Goal: Task Accomplishment & Management: Complete application form

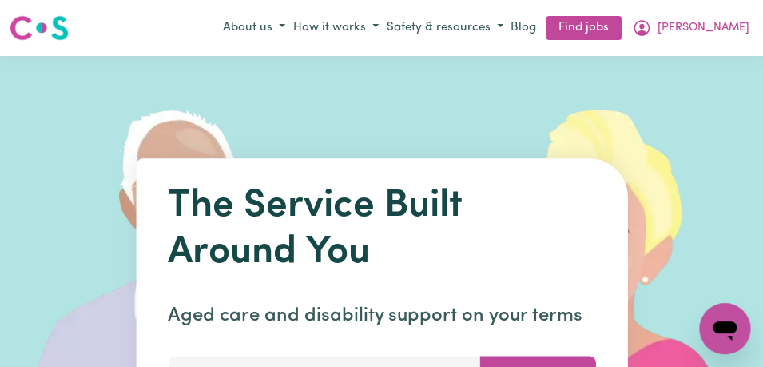
click at [651, 26] on icon "My Account" at bounding box center [641, 27] width 19 height 19
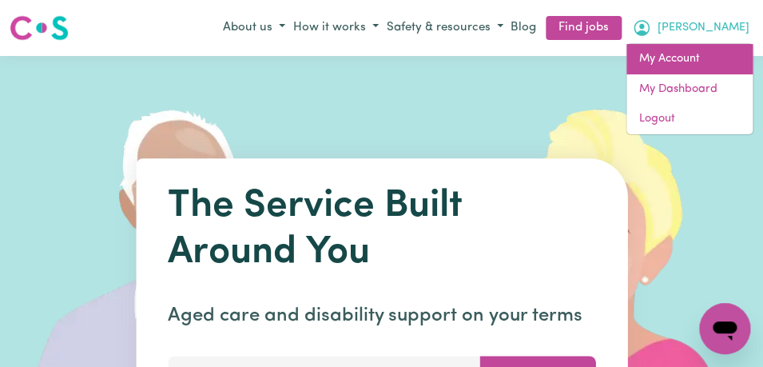
click at [699, 54] on link "My Account" at bounding box center [689, 59] width 126 height 30
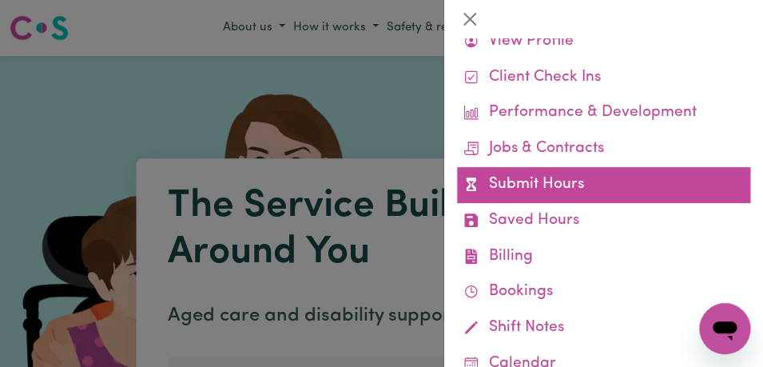
scroll to position [83, 0]
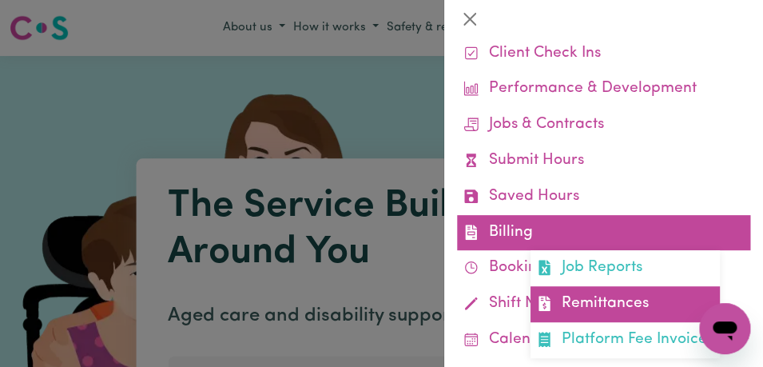
click at [589, 296] on link "Remittances" at bounding box center [624, 304] width 189 height 36
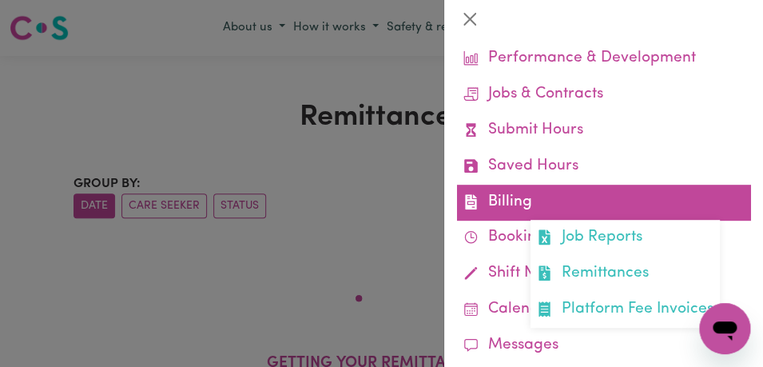
scroll to position [116, 0]
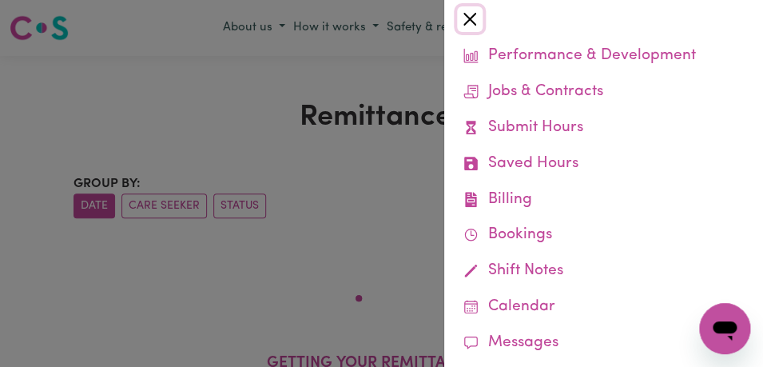
click at [470, 21] on button "Close" at bounding box center [470, 19] width 26 height 26
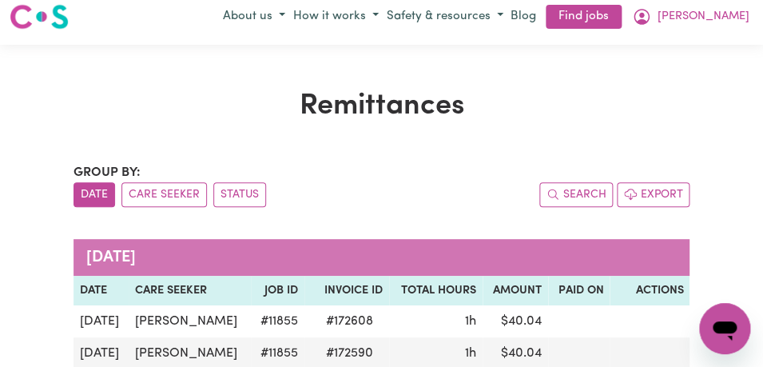
scroll to position [0, 0]
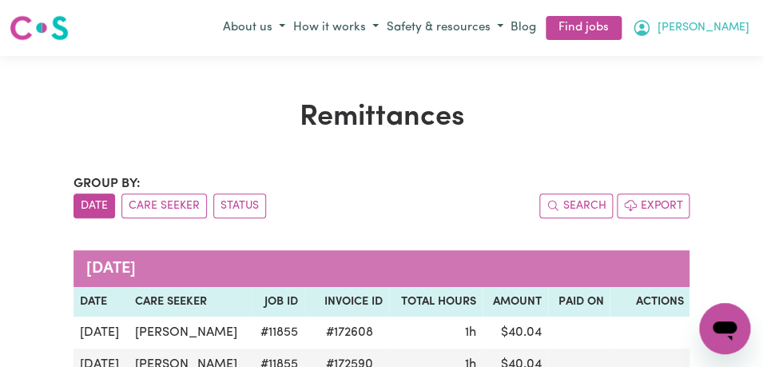
click at [651, 24] on icon "My Account" at bounding box center [641, 27] width 19 height 19
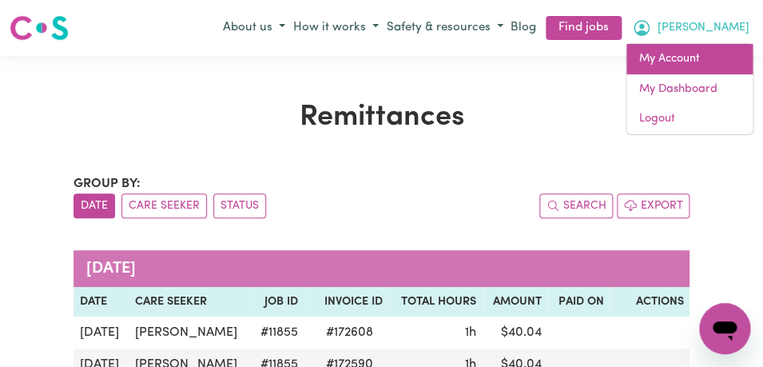
click at [708, 54] on link "My Account" at bounding box center [689, 59] width 126 height 30
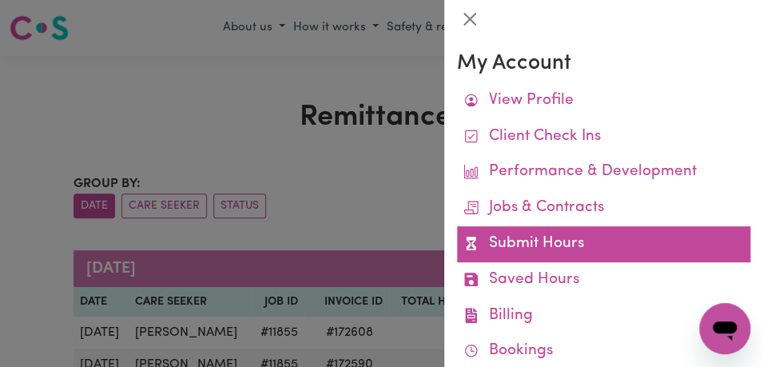
click at [605, 245] on link "Submit Hours" at bounding box center [603, 244] width 293 height 36
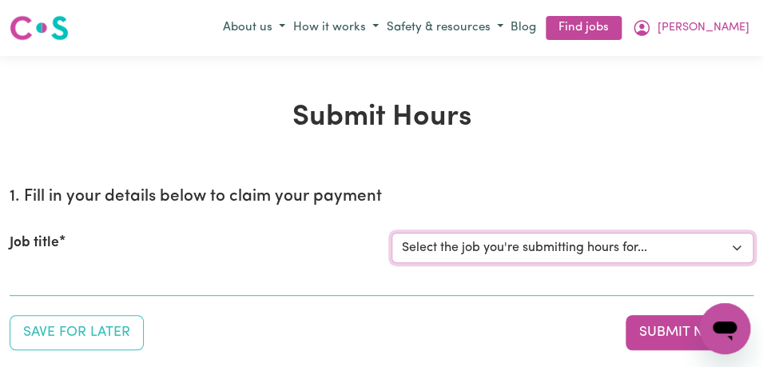
select select "11855"
click option "[[PERSON_NAME]] Support Worker Needed For Personal Care In the Morning- [PERSON…" at bounding box center [0, 0] width 0 height 0
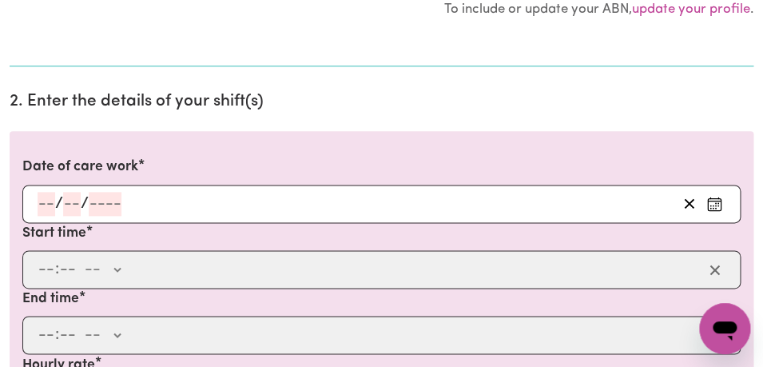
scroll to position [397, 0]
click at [715, 204] on circle "Enter the date of care work" at bounding box center [716, 205] width 2 height 2
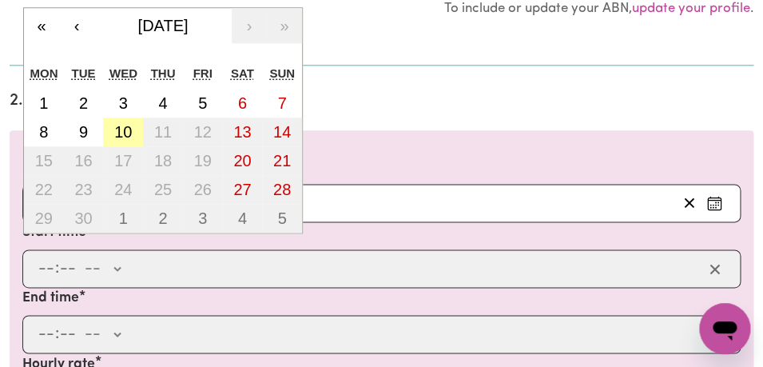
click at [129, 133] on abbr "10" at bounding box center [123, 132] width 18 height 18
type input "[DATE]"
type input "10"
type input "9"
type input "2025"
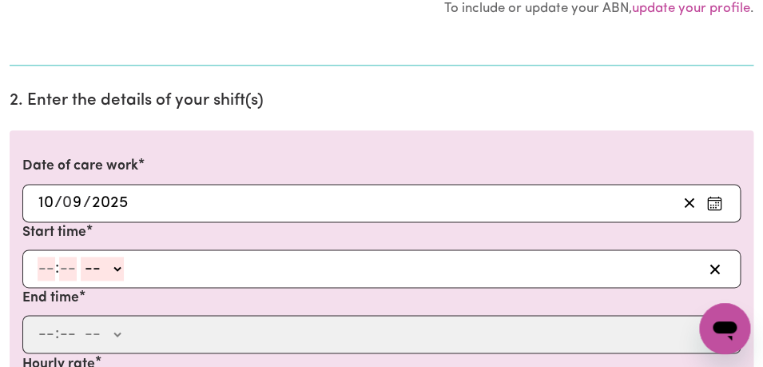
click at [50, 268] on input "number" at bounding box center [47, 268] width 18 height 24
type input "8"
type input "00"
select select "am"
click option "AM" at bounding box center [0, 0] width 0 height 0
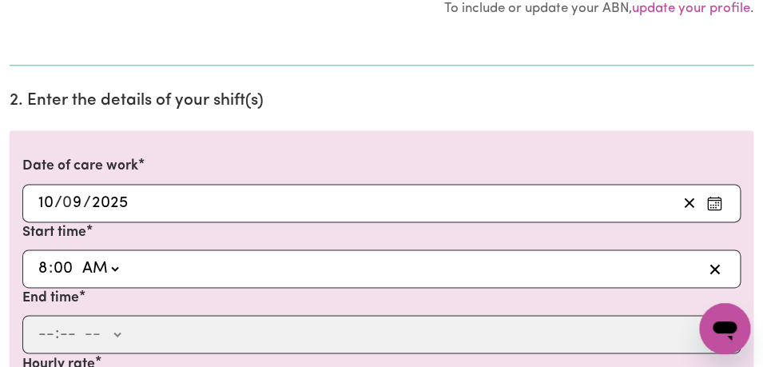
type input "08:00"
type input "0"
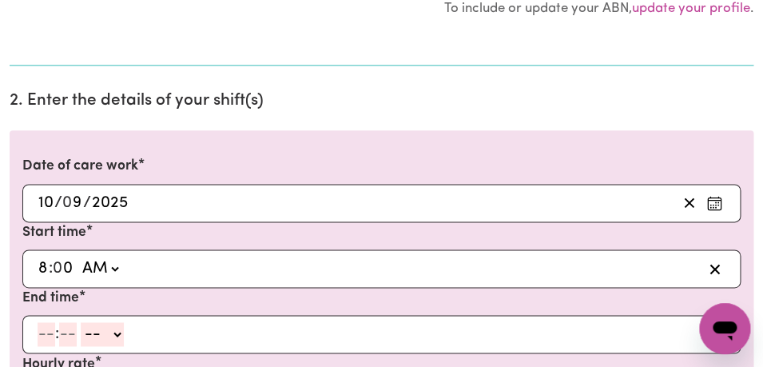
click at [49, 332] on input "number" at bounding box center [47, 334] width 18 height 24
type input "10"
type input "0"
click at [84, 322] on select "-- AM PM" at bounding box center [105, 334] width 43 height 24
select select "am"
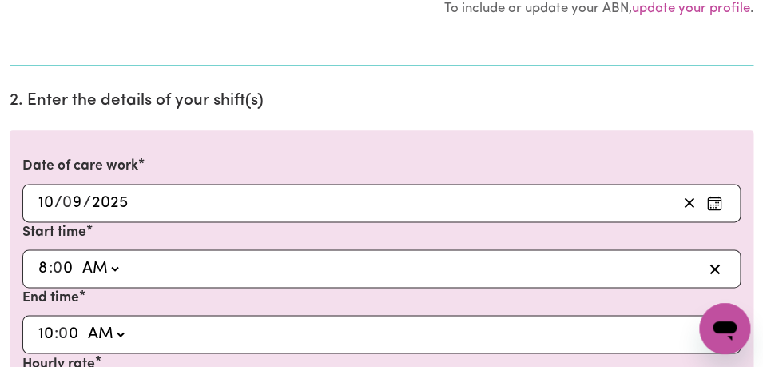
click option "AM" at bounding box center [0, 0] width 0 height 0
type input "10:00"
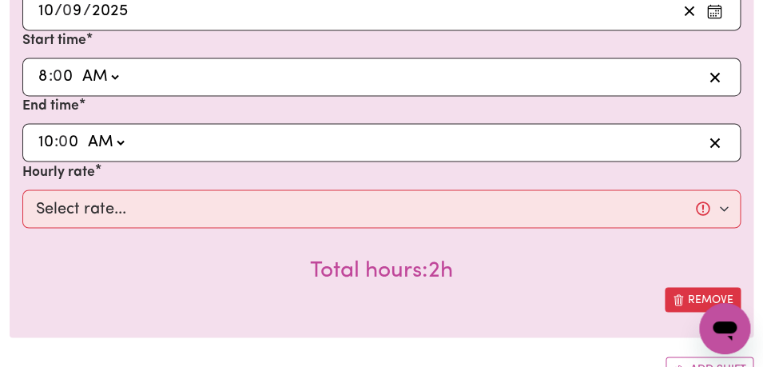
scroll to position [591, 0]
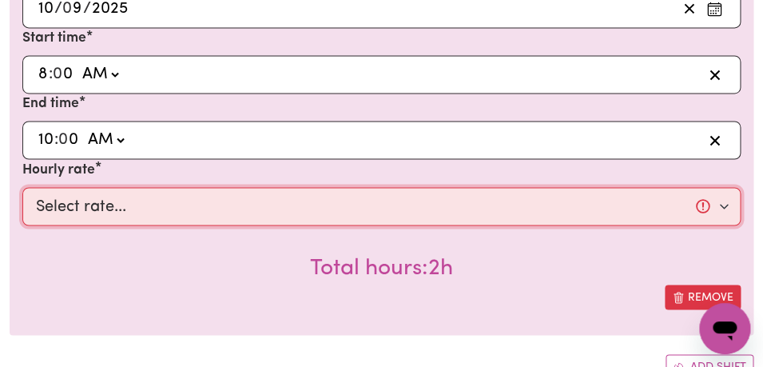
select select "44-Weekday"
click option "$44.00 (Weekday)" at bounding box center [0, 0] width 0 height 0
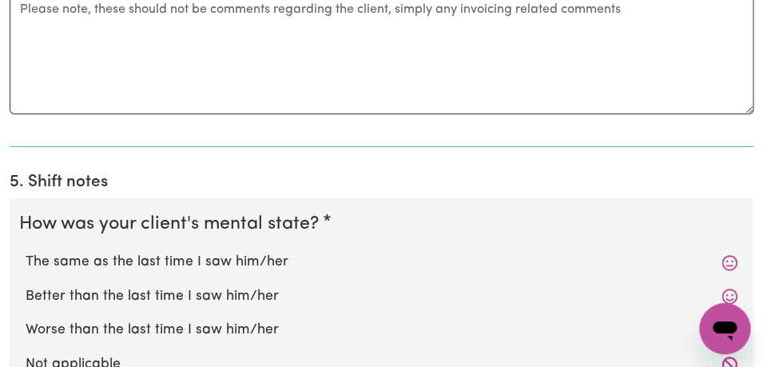
scroll to position [1312, 0]
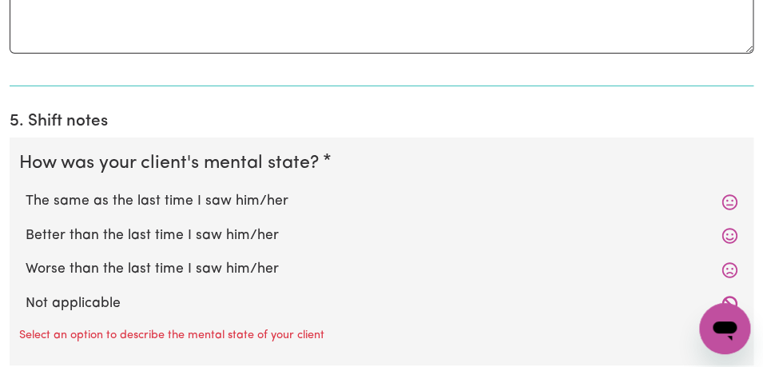
click at [312, 198] on label "The same as the last time I saw him/her" at bounding box center [382, 201] width 712 height 21
click at [26, 191] on input "The same as the last time I saw him/her" at bounding box center [25, 190] width 1 height 1
radio input "true"
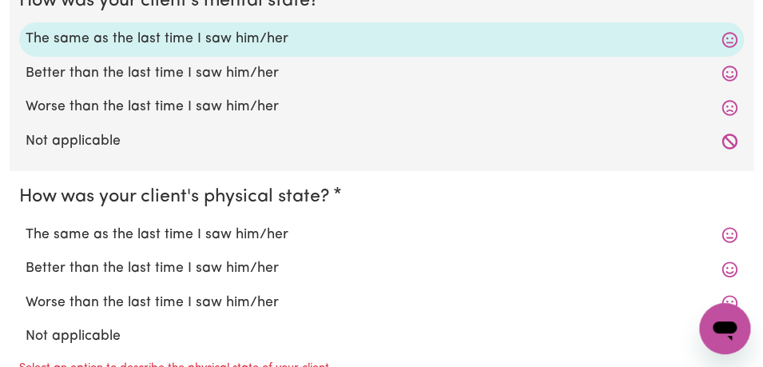
scroll to position [1520, 0]
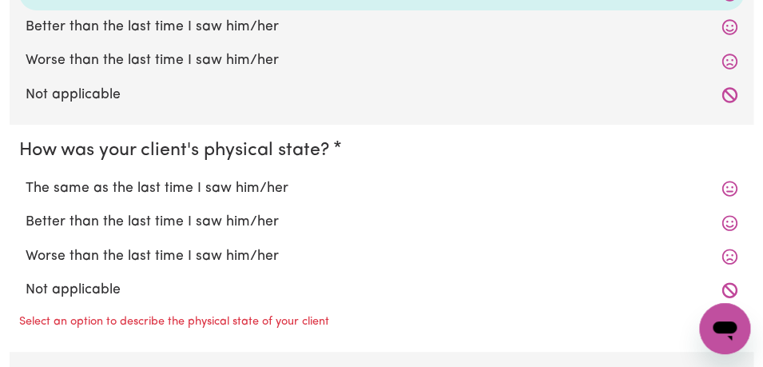
click at [290, 193] on label "The same as the last time I saw him/her" at bounding box center [382, 188] width 712 height 21
click at [26, 178] on input "The same as the last time I saw him/her" at bounding box center [25, 177] width 1 height 1
radio input "true"
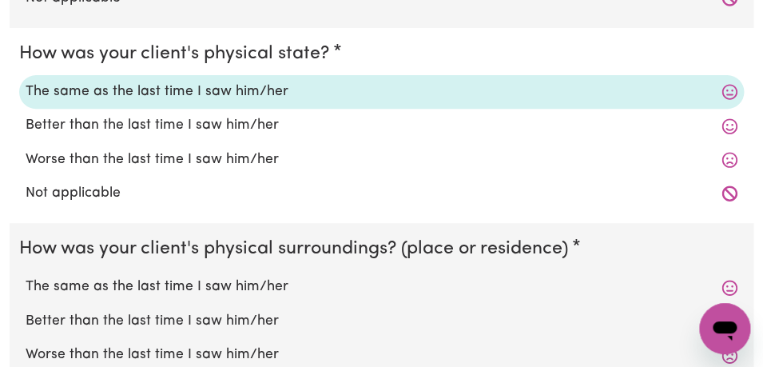
scroll to position [1701, 0]
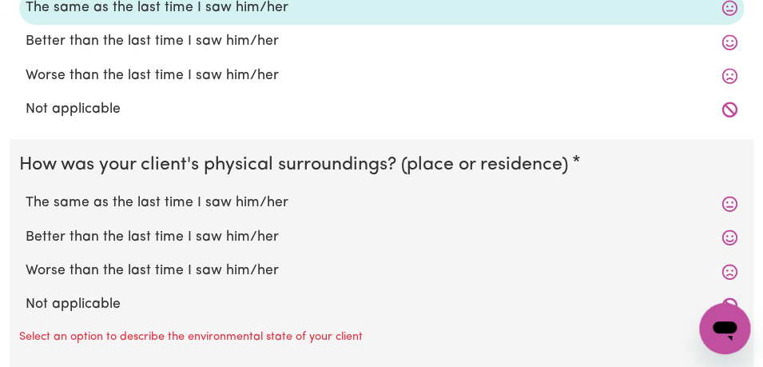
click at [259, 206] on label "The same as the last time I saw him/her" at bounding box center [382, 202] width 712 height 21
click at [26, 192] on input "The same as the last time I saw him/her" at bounding box center [25, 192] width 1 height 1
radio input "true"
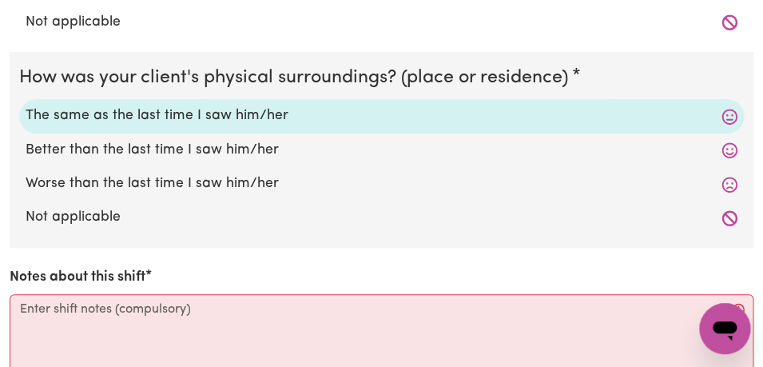
scroll to position [1796, 0]
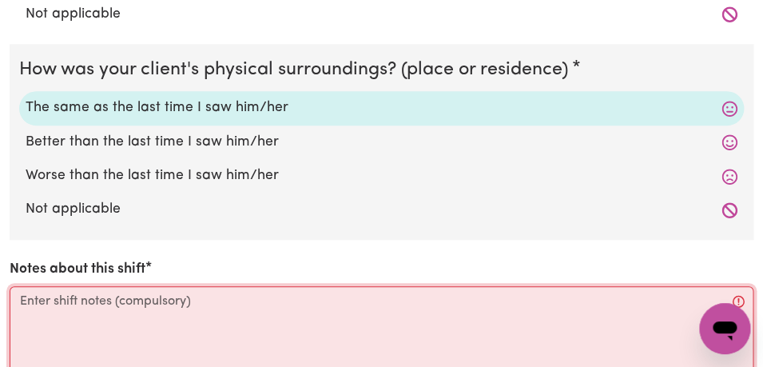
click at [161, 307] on textarea "Notes about this shift" at bounding box center [382, 346] width 744 height 120
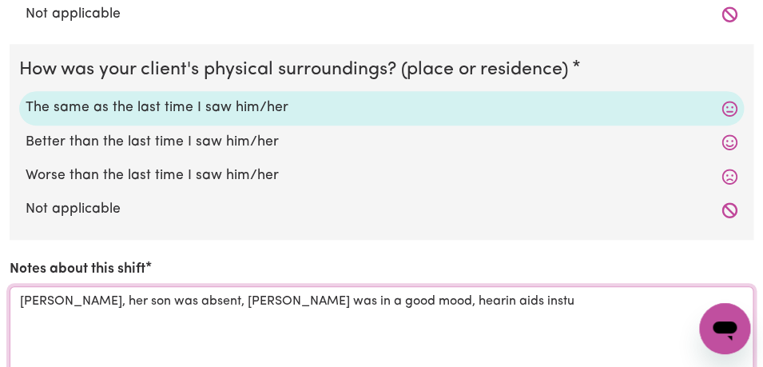
click at [367, 304] on textarea "[PERSON_NAME], her son was absent, [PERSON_NAME] was in a good mood, hearin aid…" at bounding box center [382, 346] width 744 height 120
click at [449, 300] on textarea "[PERSON_NAME], her son was absent, [PERSON_NAME] was in a good mood, hearing ai…" at bounding box center [382, 346] width 744 height 120
click at [423, 301] on textarea "[PERSON_NAME], her son was absent, [PERSON_NAME] was in a good mood, hearing ai…" at bounding box center [382, 346] width 744 height 120
click at [473, 297] on textarea "[PERSON_NAME], her son was absent, [PERSON_NAME] was in a good mood, hearing ai…" at bounding box center [382, 346] width 744 height 120
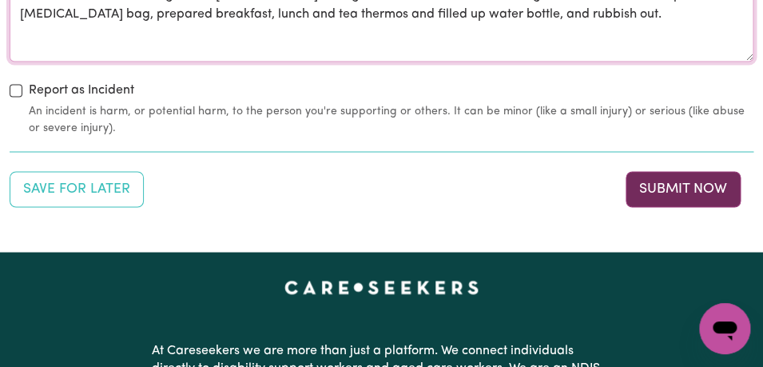
scroll to position [2151, 0]
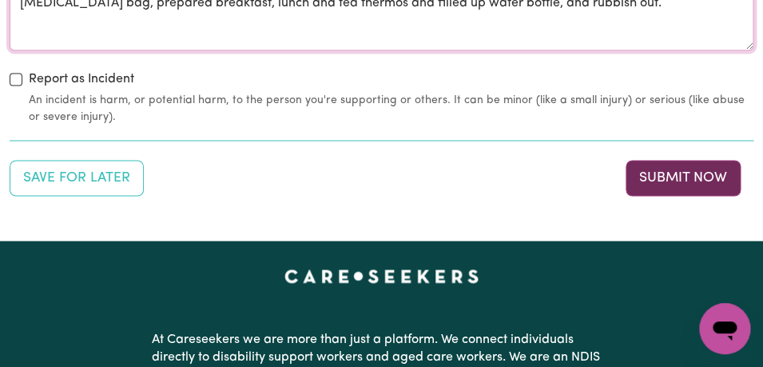
type textarea "[PERSON_NAME], her son was absent, [PERSON_NAME] was in a good mood, hearing ai…"
click at [670, 173] on button "Submit Now" at bounding box center [682, 177] width 115 height 35
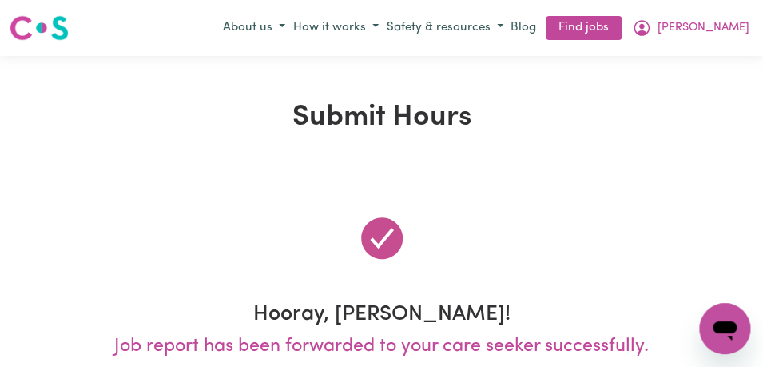
scroll to position [0, 0]
